Goal: Information Seeking & Learning: Compare options

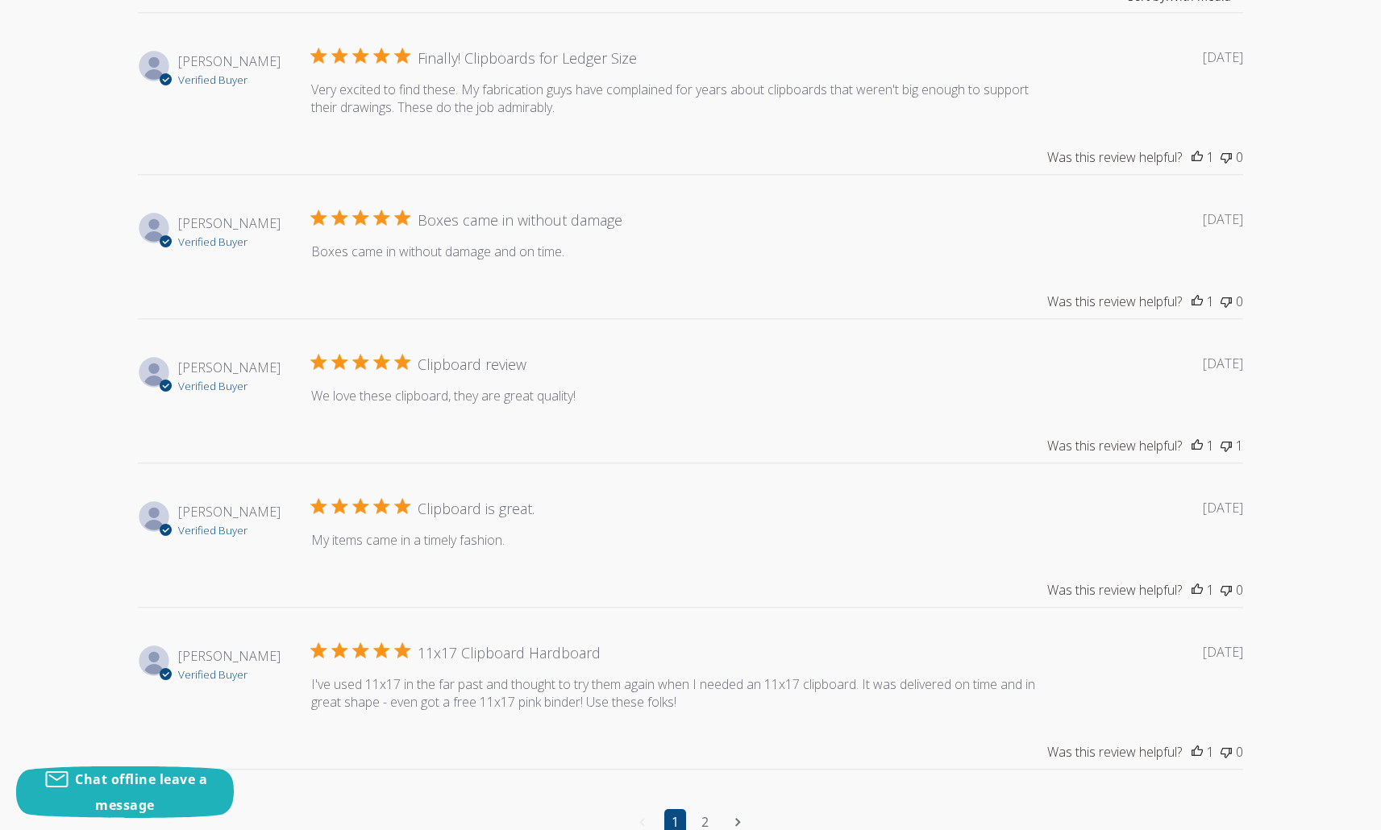
scroll to position [2491, 0]
